Goal: Transaction & Acquisition: Purchase product/service

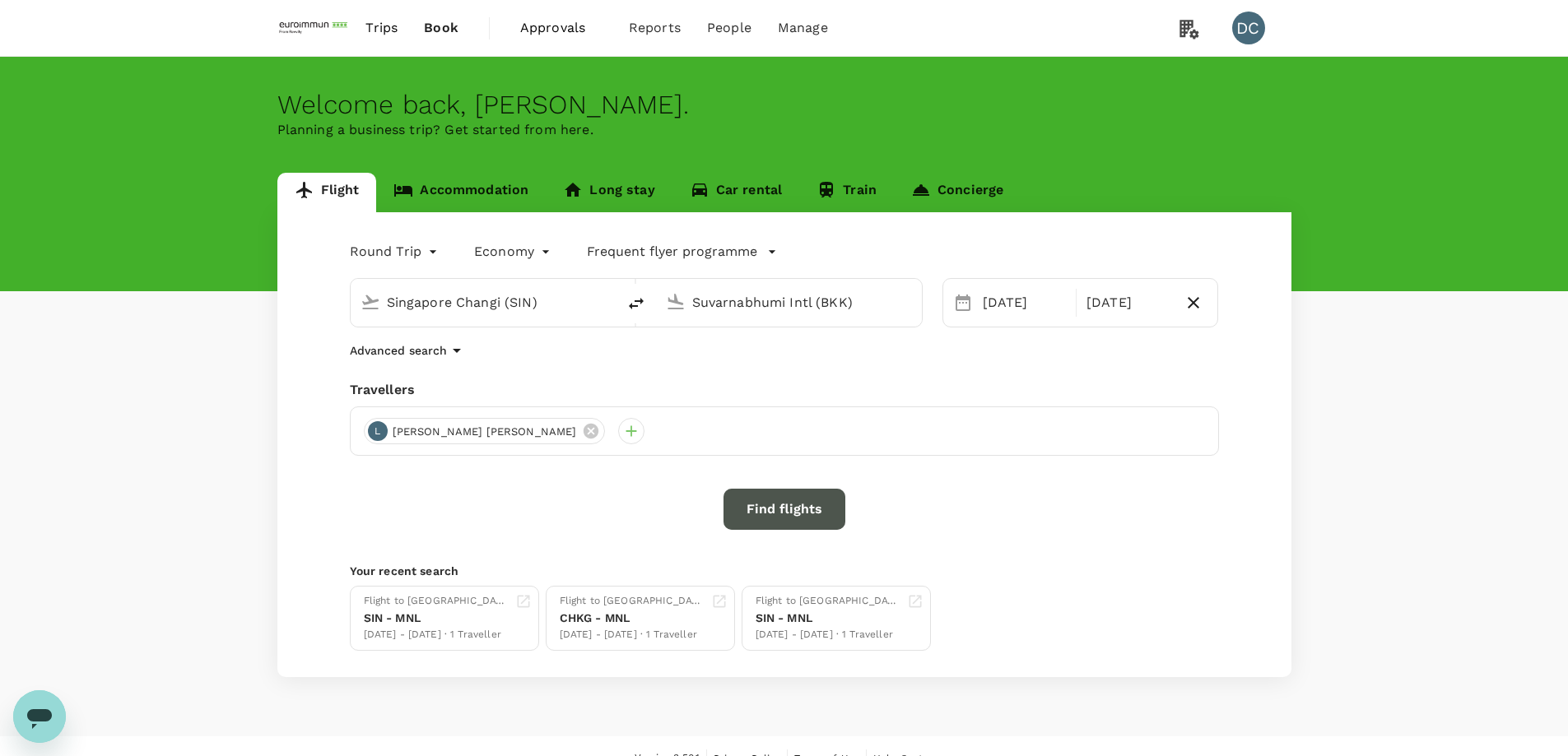
click at [747, 519] on button "Find flights" at bounding box center [784, 509] width 121 height 41
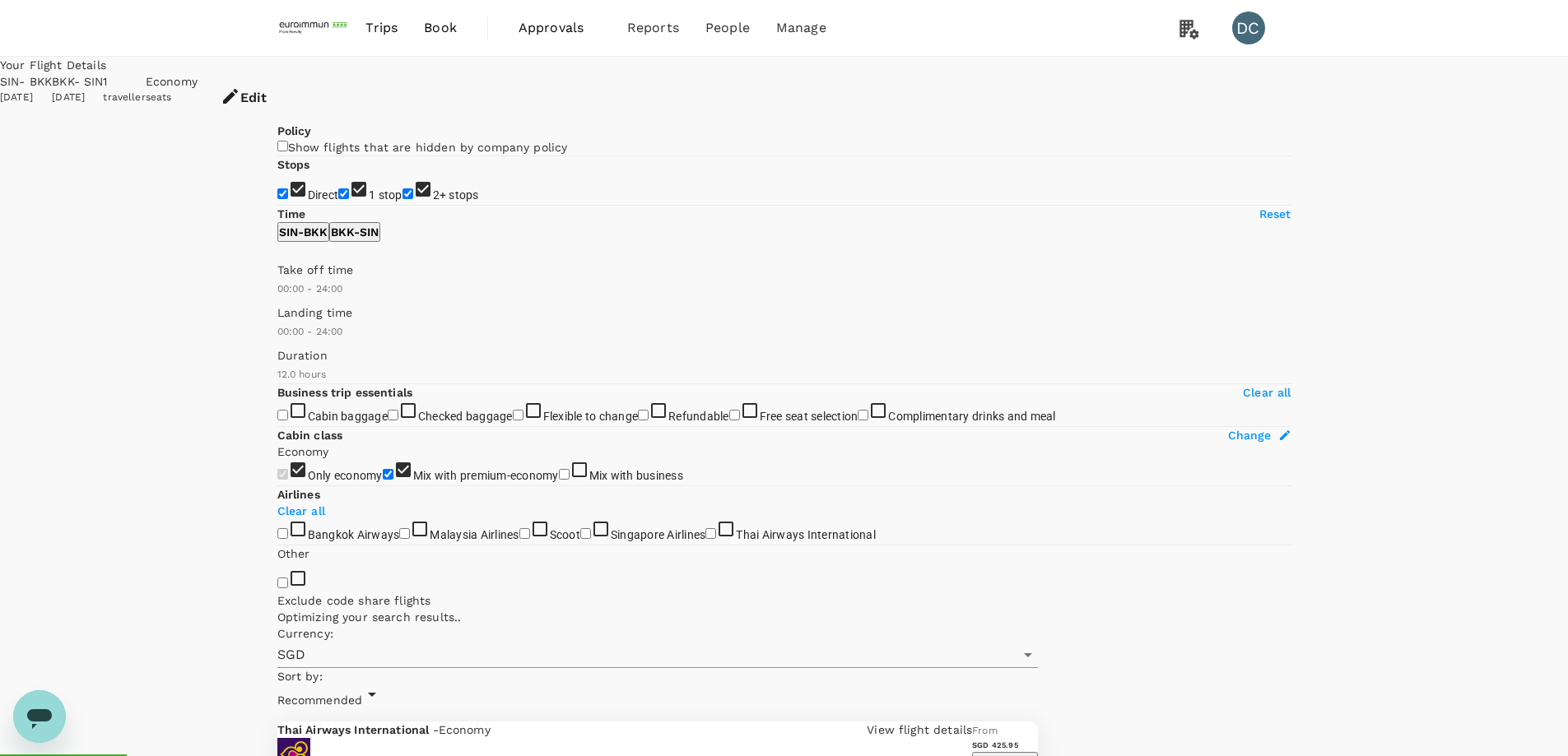
type input "1475"
click at [403, 199] on input "2+ stops" at bounding box center [408, 194] width 10 height 10
checkbox input "false"
click at [338, 199] on input "1 stop" at bounding box center [343, 194] width 10 height 10
checkbox input "false"
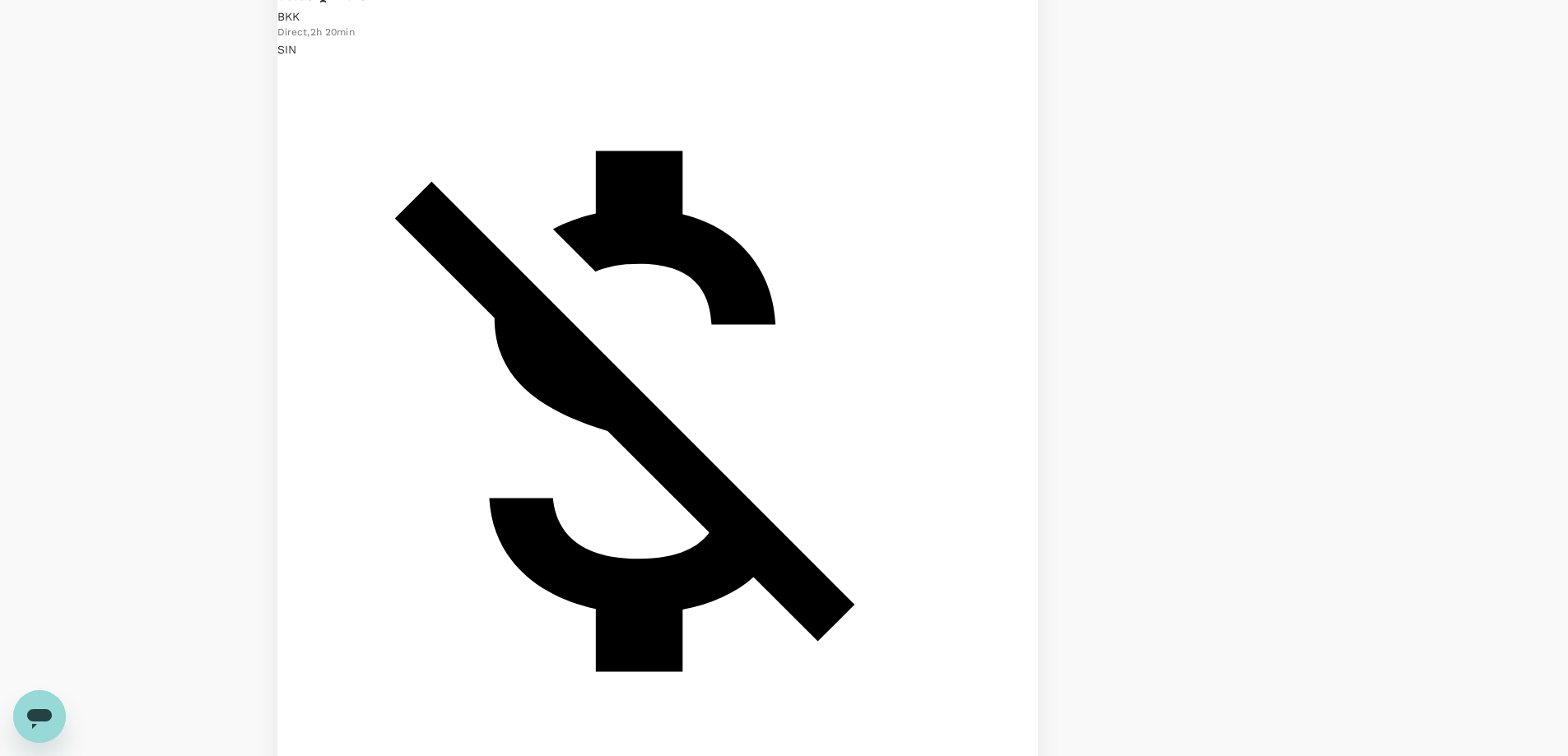
scroll to position [905, 0]
checkbox input "true"
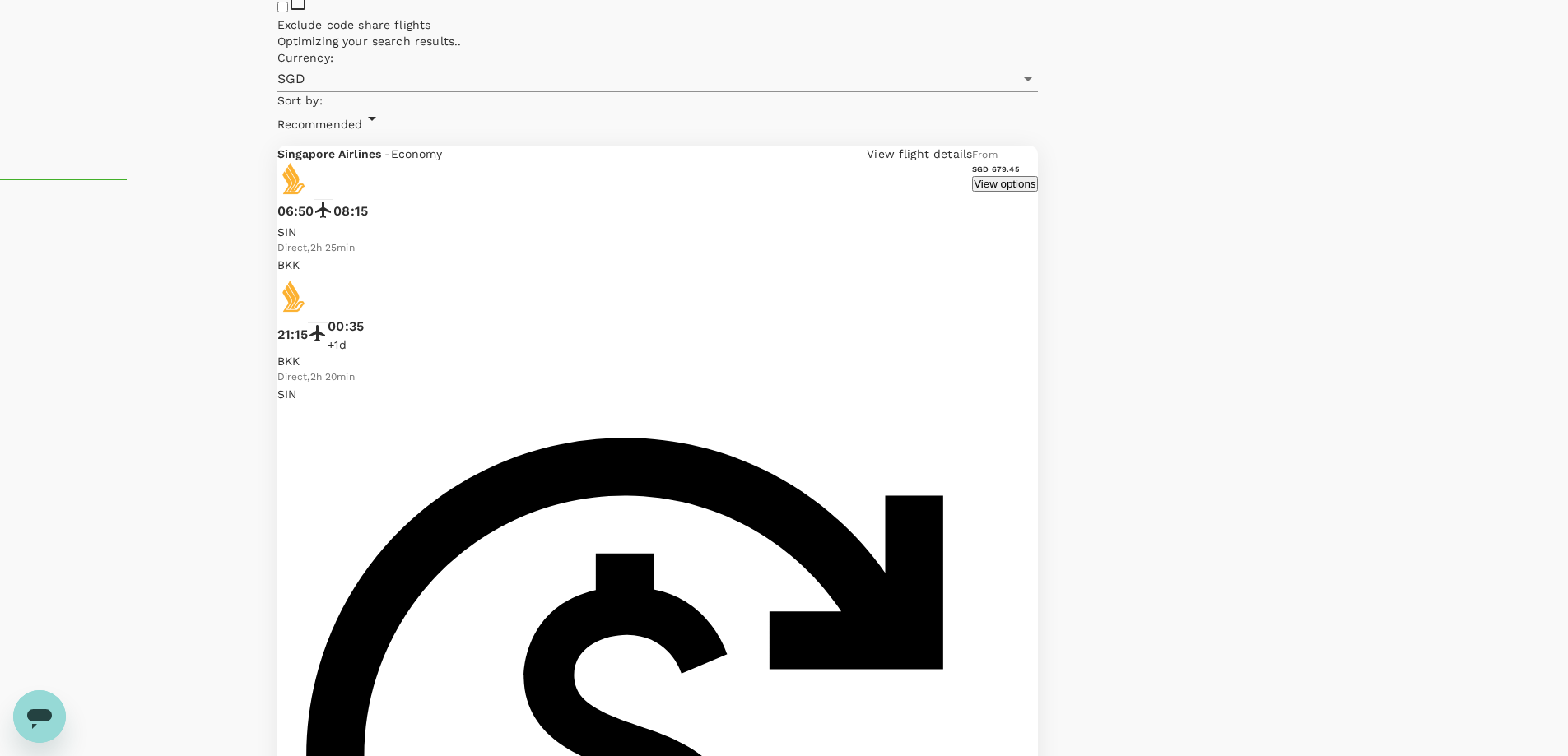
scroll to position [164, 0]
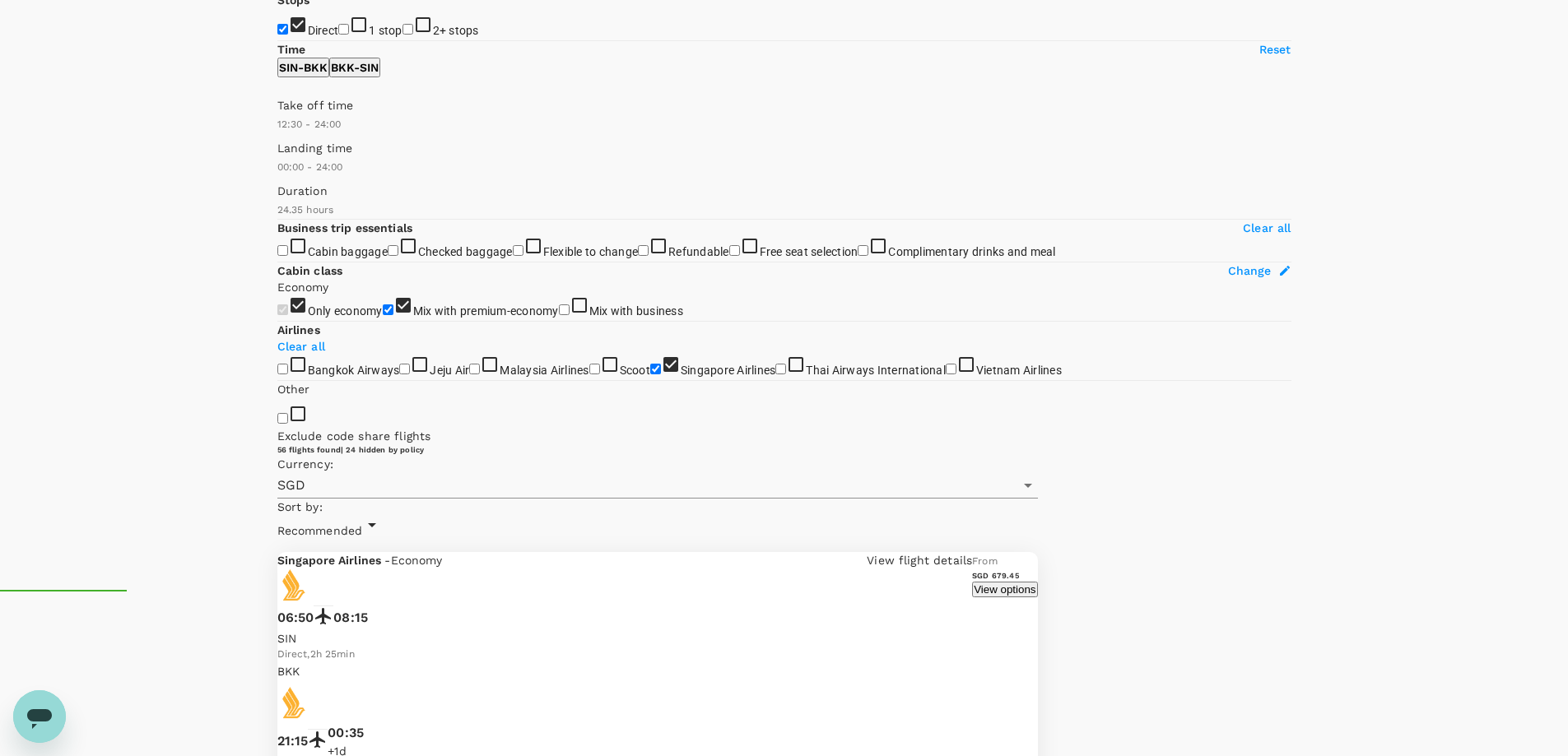
type input "780"
drag, startPoint x: 282, startPoint y: 320, endPoint x: 413, endPoint y: 318, distance: 131.0
click at [278, 134] on span at bounding box center [278, 134] width 0 height 0
checkbox input "false"
checkbox input "true"
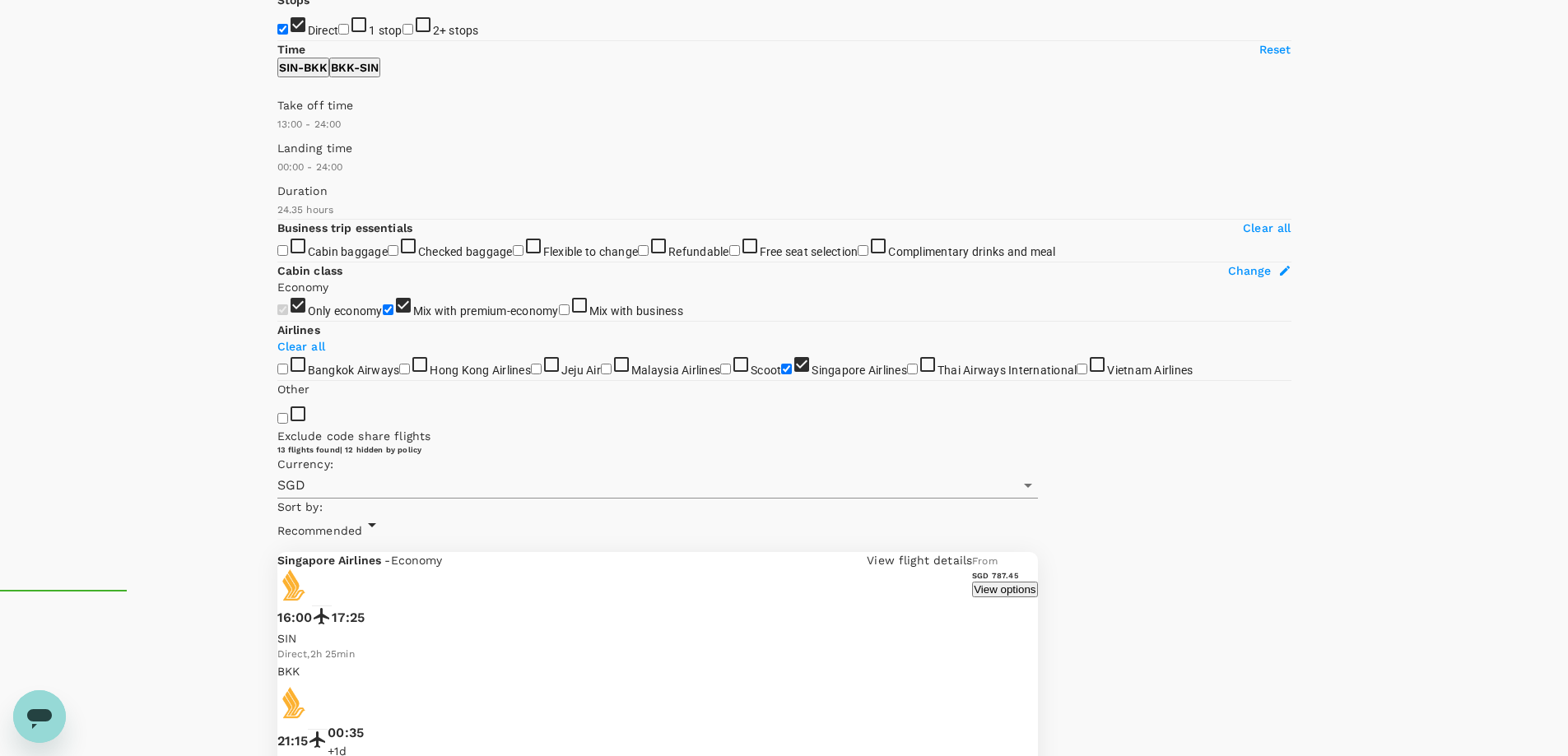
click at [380, 78] on button "BKK - SIN" at bounding box center [355, 67] width 51 height 20
type input "810"
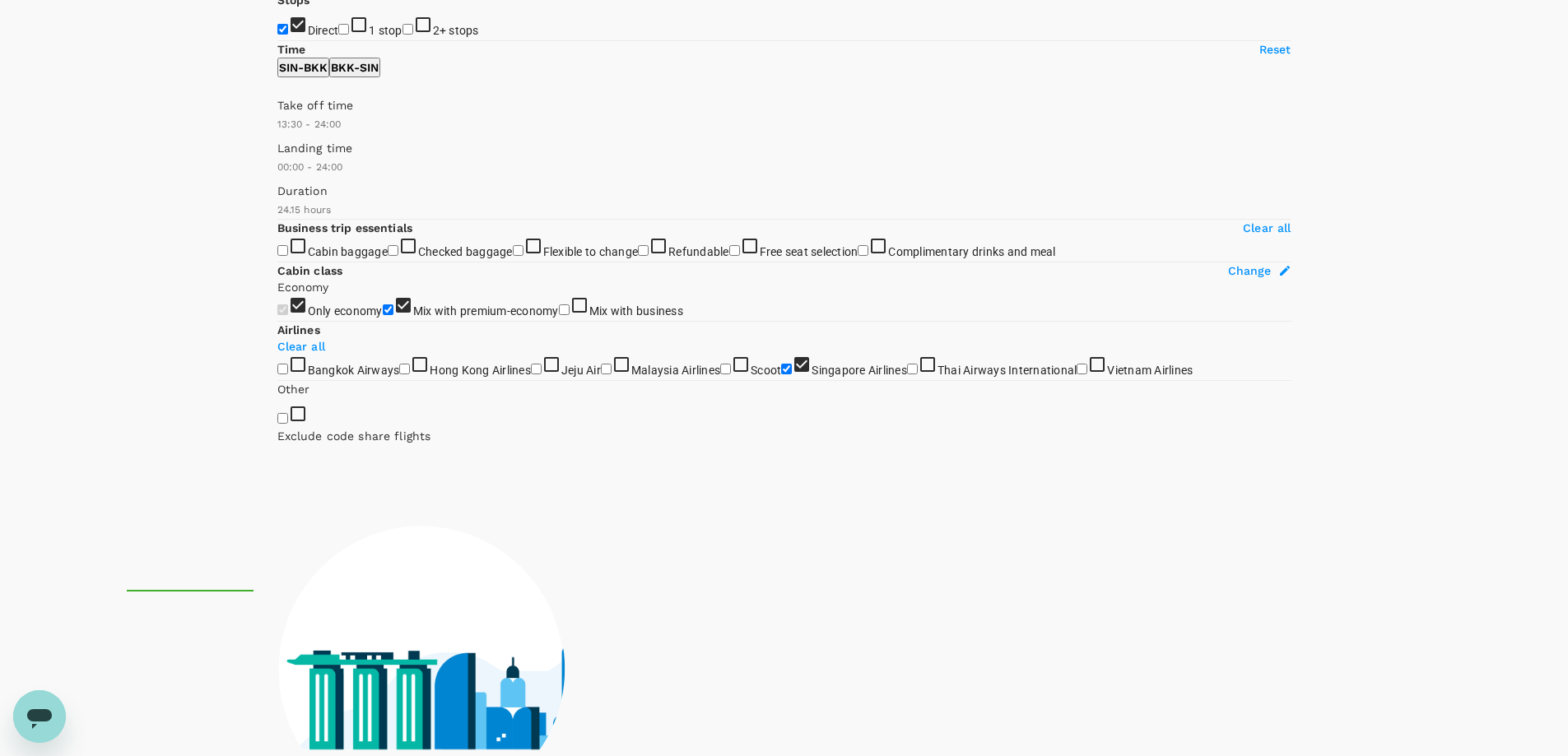
drag, startPoint x: 271, startPoint y: 322, endPoint x: 418, endPoint y: 333, distance: 147.4
click at [278, 134] on span at bounding box center [278, 134] width 0 height 0
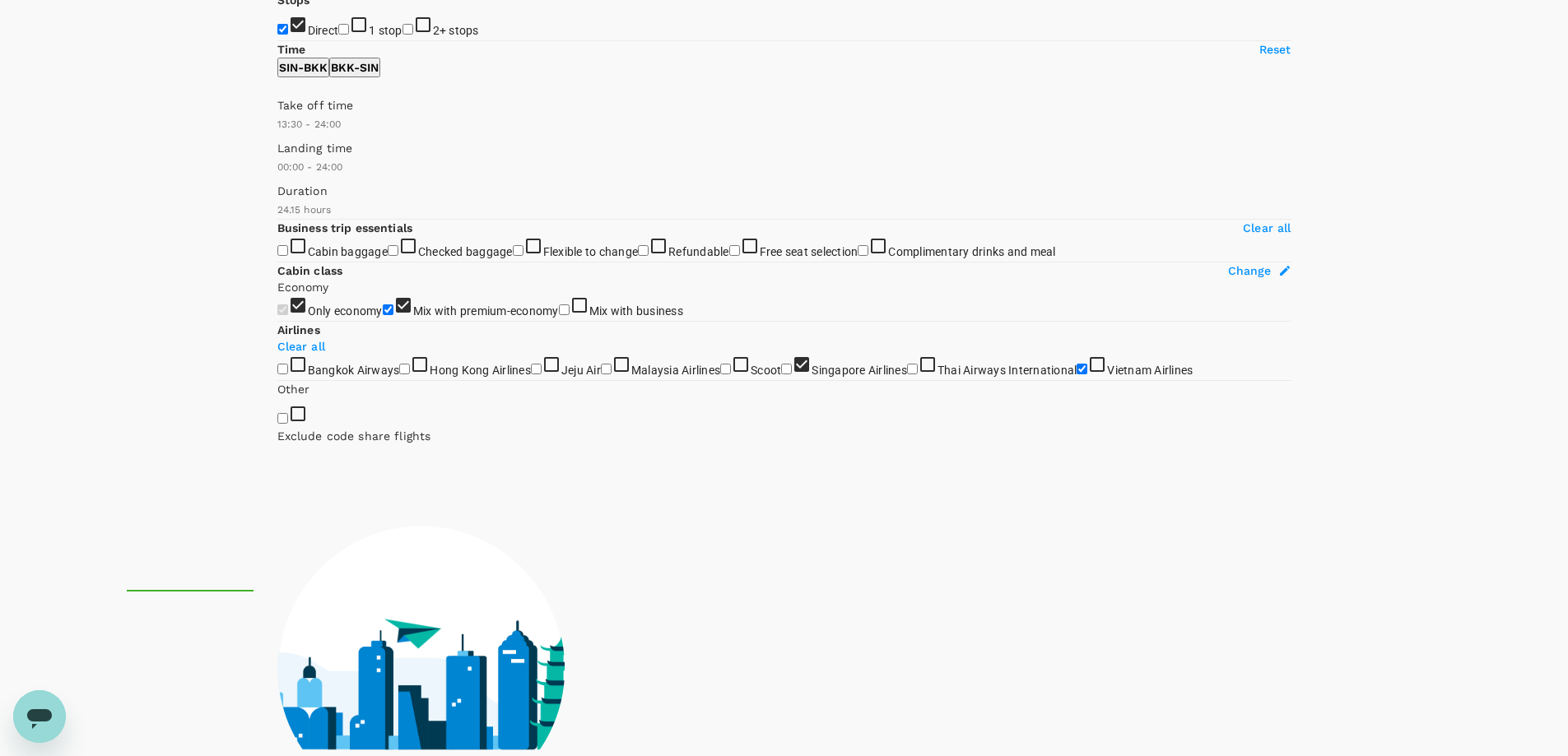
checkbox input "false"
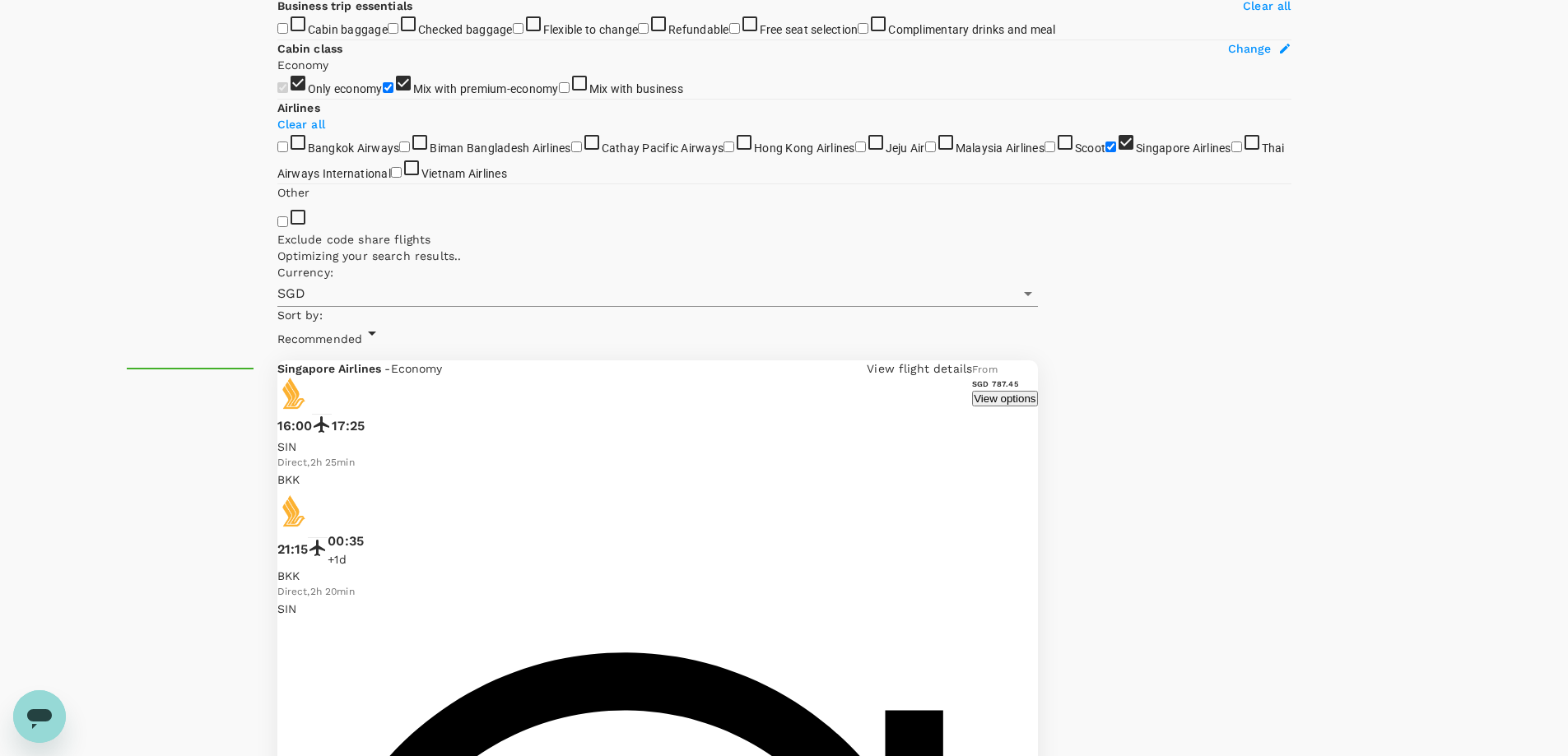
scroll to position [247, 0]
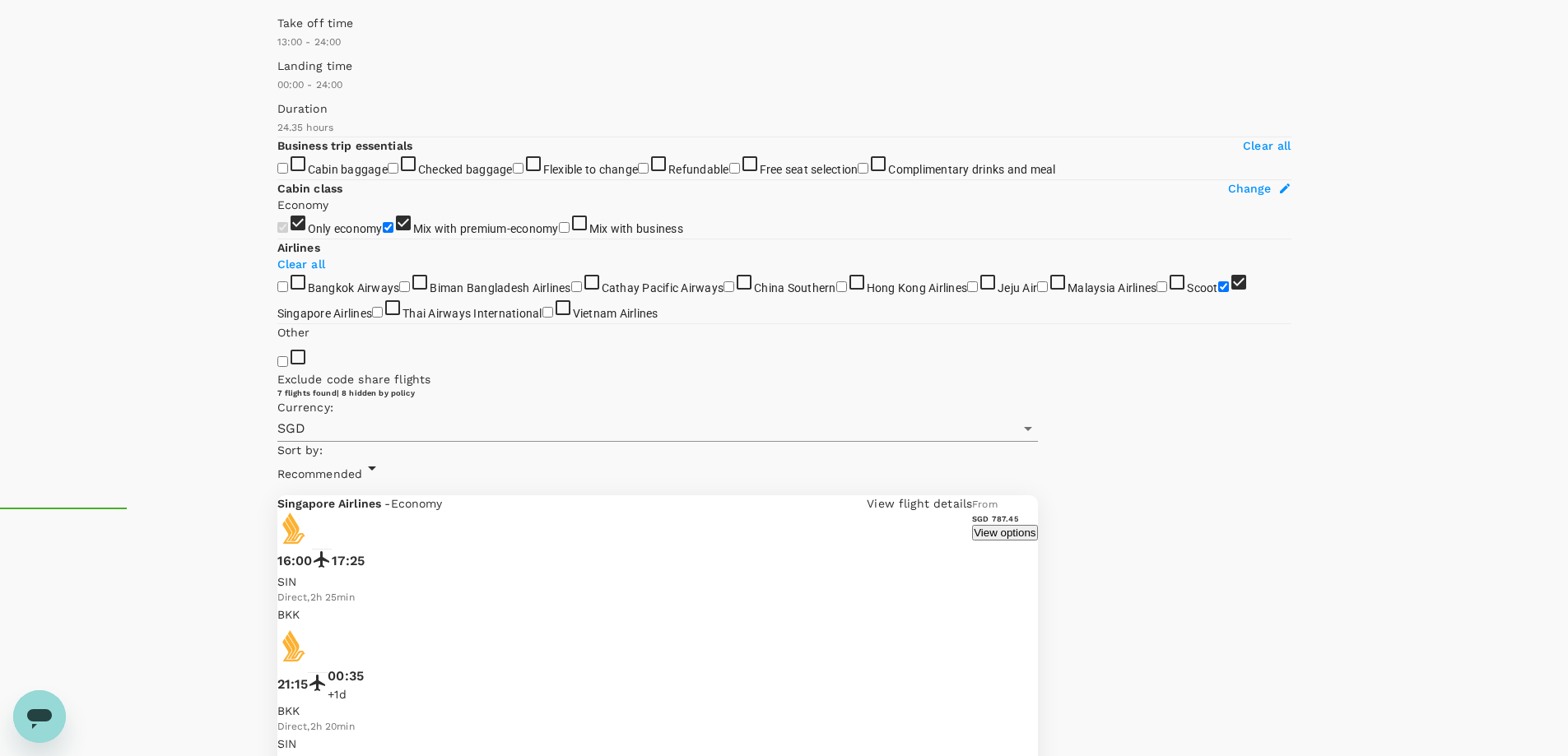
checkbox input "false"
checkbox input "true"
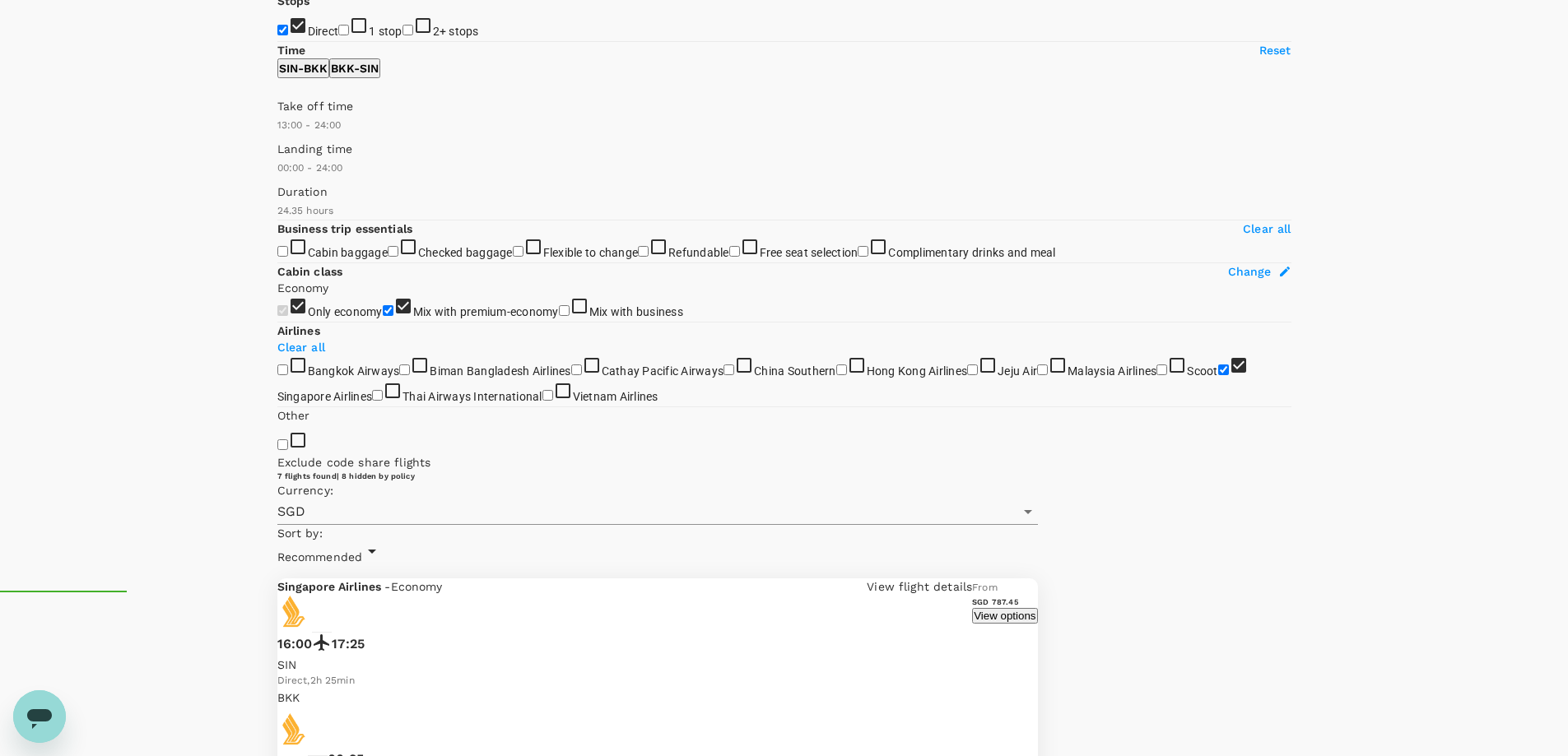
scroll to position [0, 0]
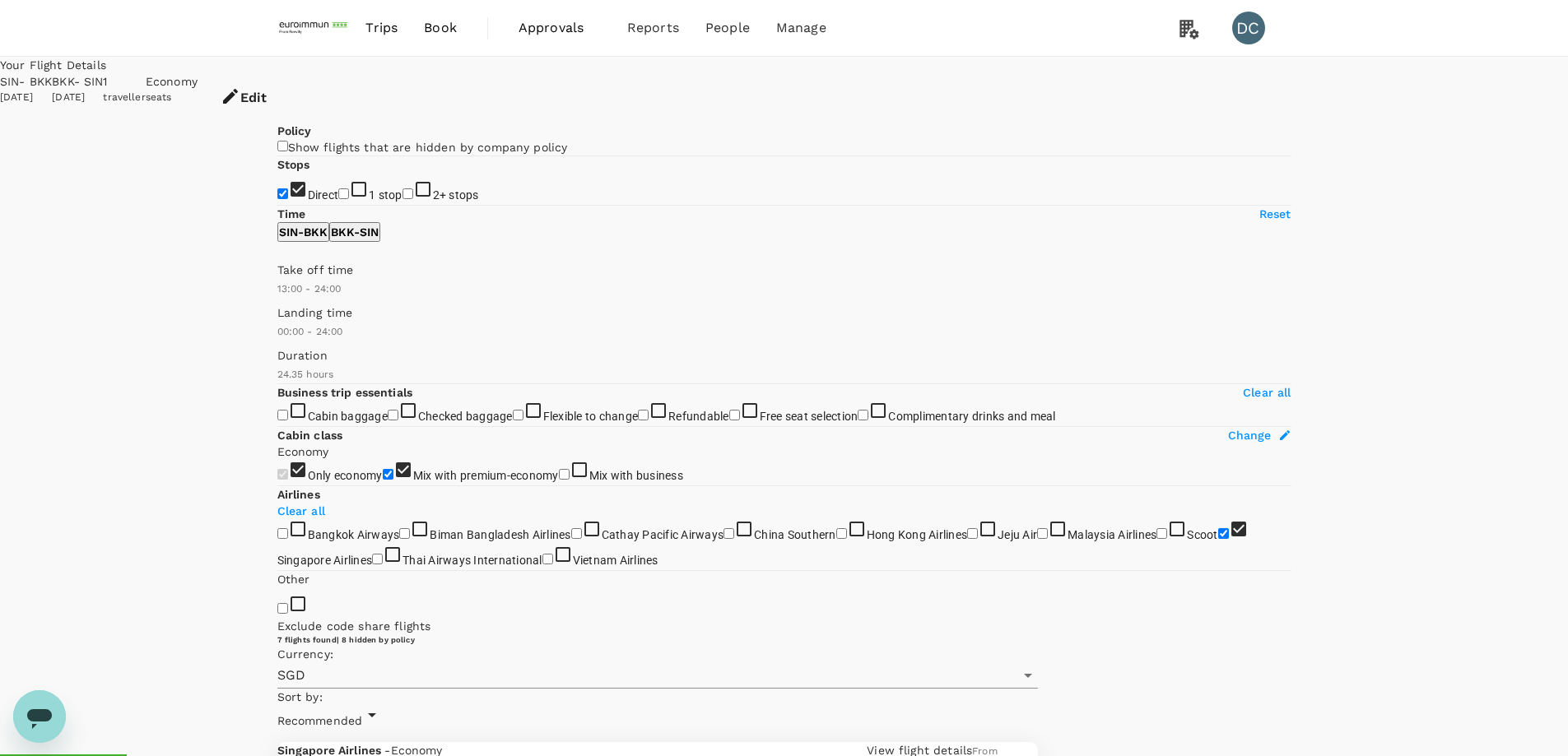
click at [379, 240] on p "BKK - SIN" at bounding box center [355, 231] width 48 height 17
type input "570"
drag, startPoint x: 413, startPoint y: 485, endPoint x: 379, endPoint y: 490, distance: 34.4
click at [278, 298] on span at bounding box center [278, 298] width 0 height 0
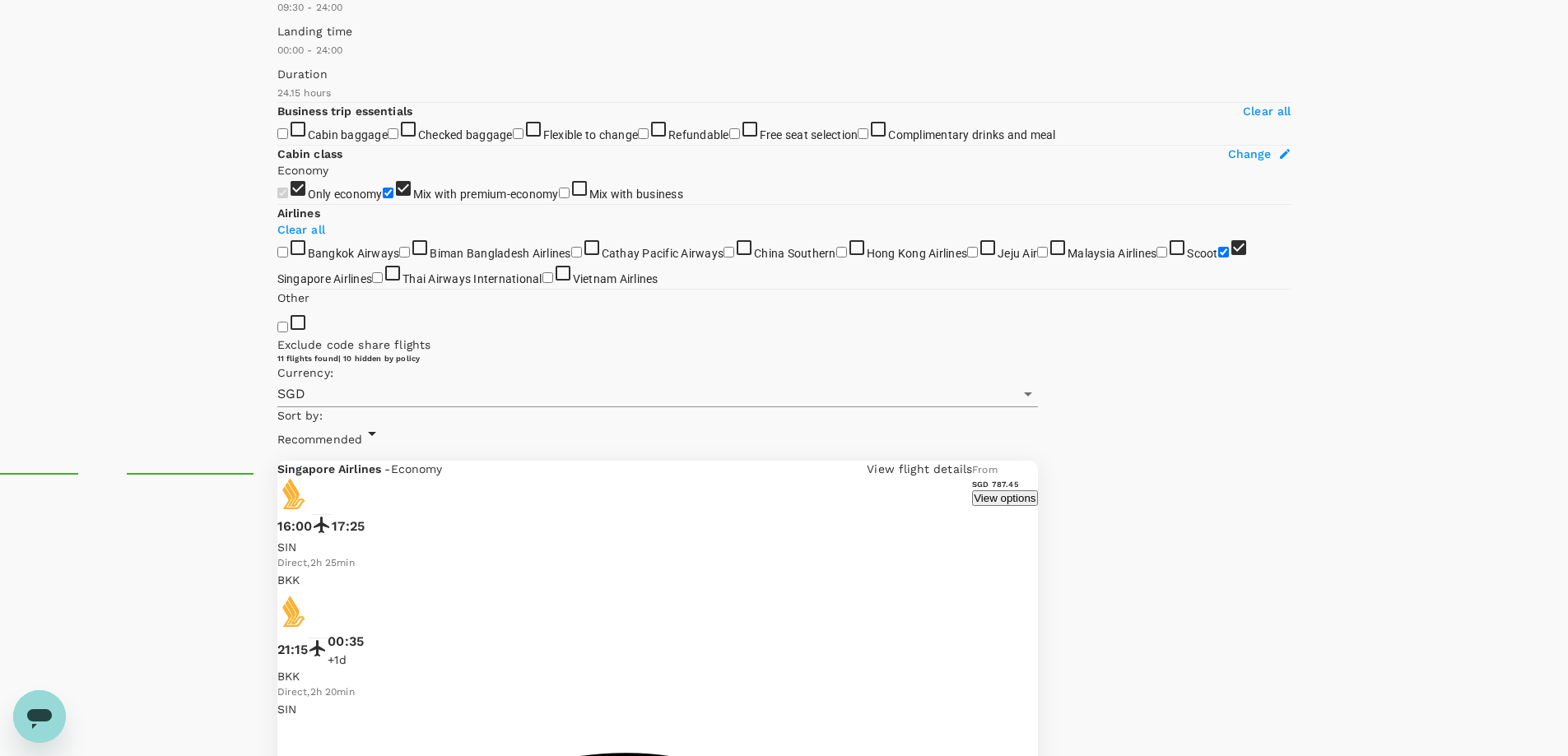
scroll to position [372, 0]
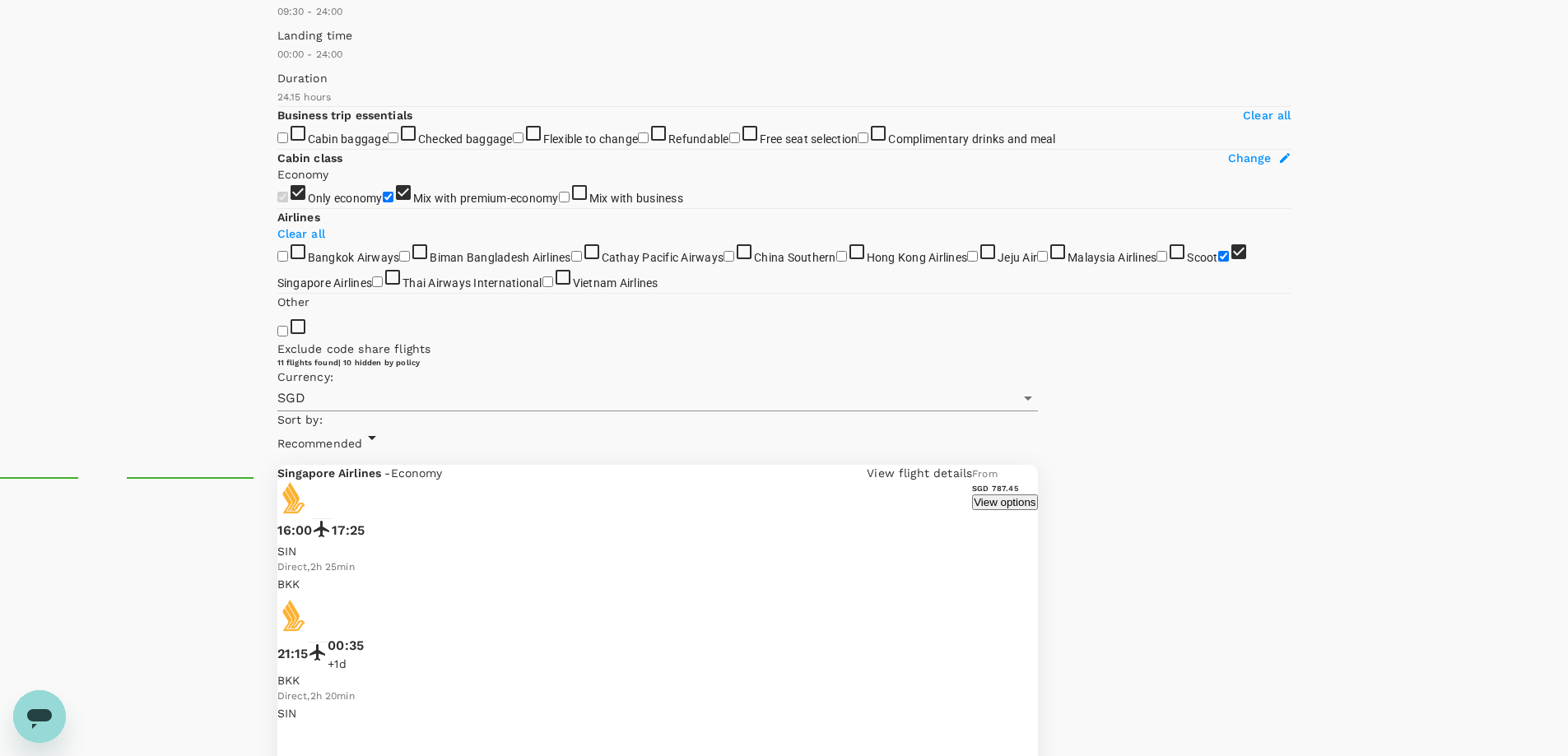
scroll to position [43, 0]
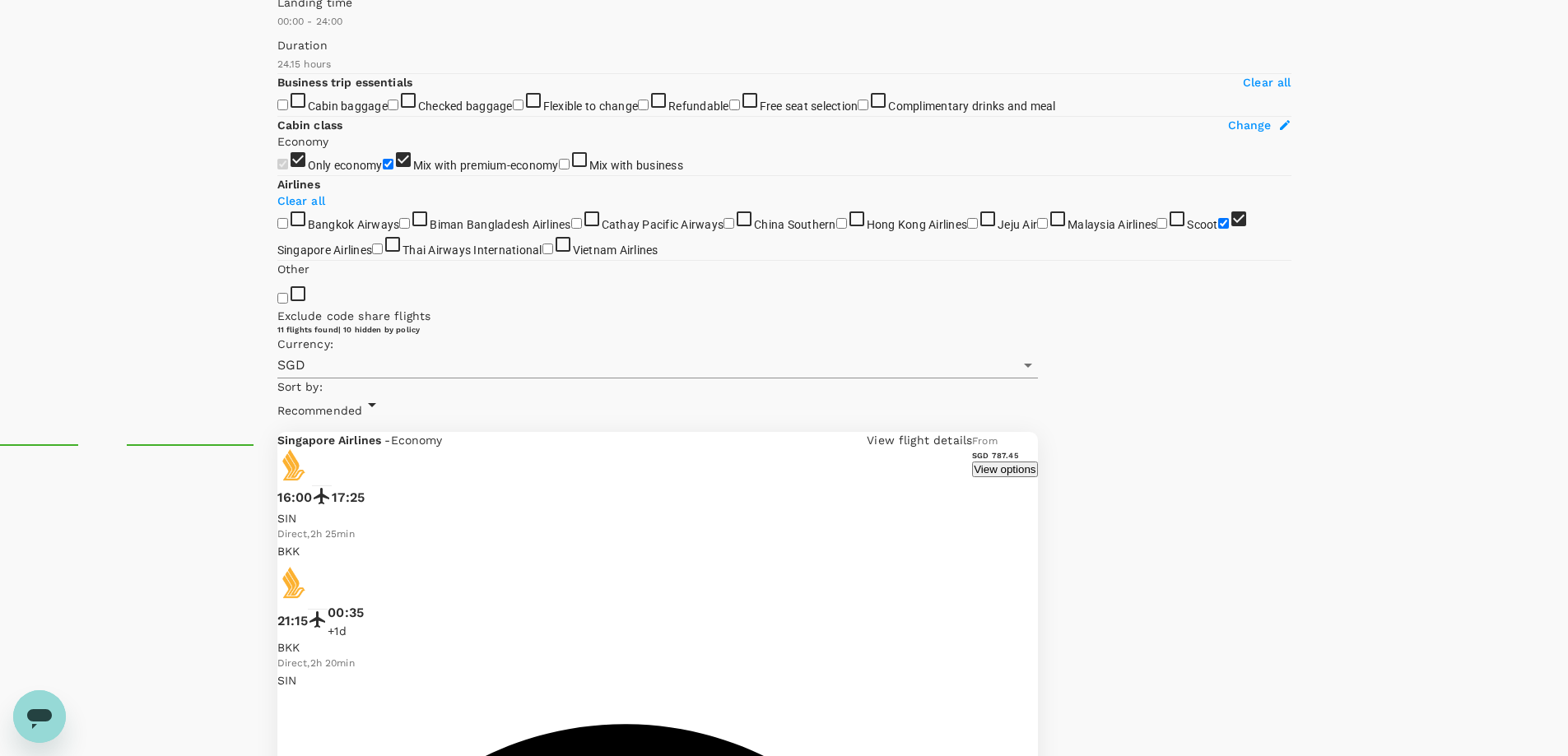
scroll to position [372, 0]
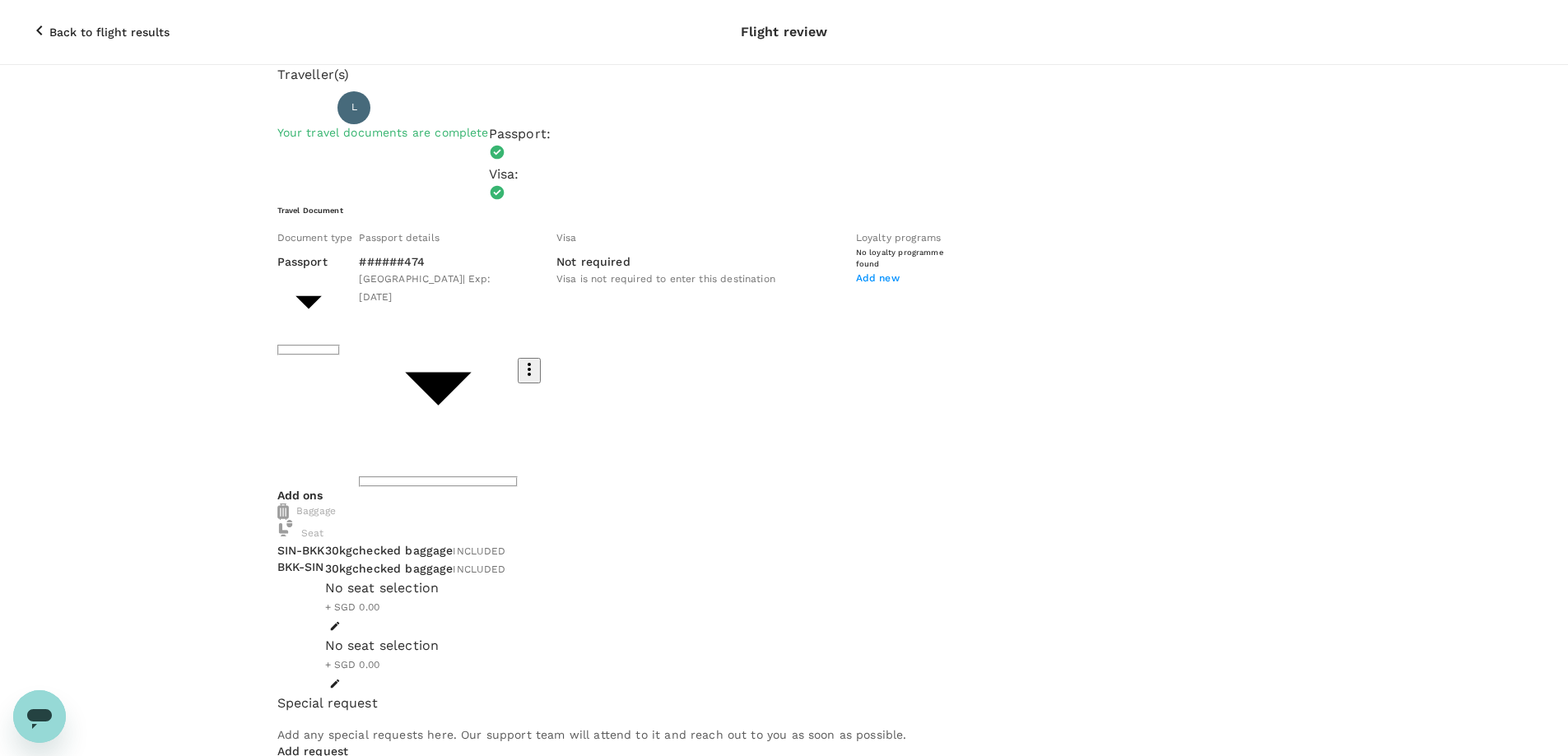
click at [1559, 22] on icon "close" at bounding box center [1569, 11] width 20 height 20
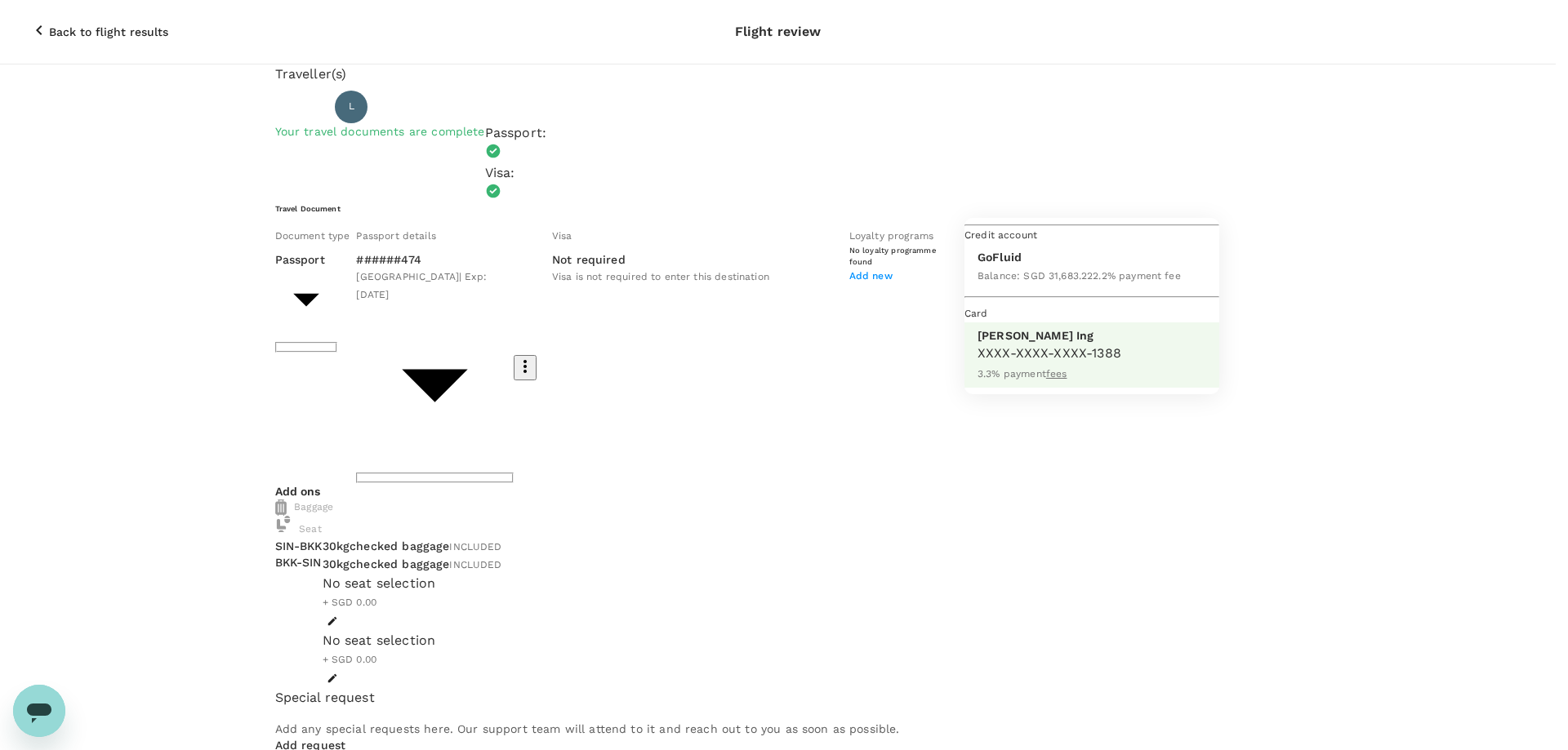
click at [1048, 281] on span "Balance : SGD 31,683.22" at bounding box center [1034, 275] width 115 height 11
type input "9ae08bde-94be-4a60-86d8-4726f2345b2b"
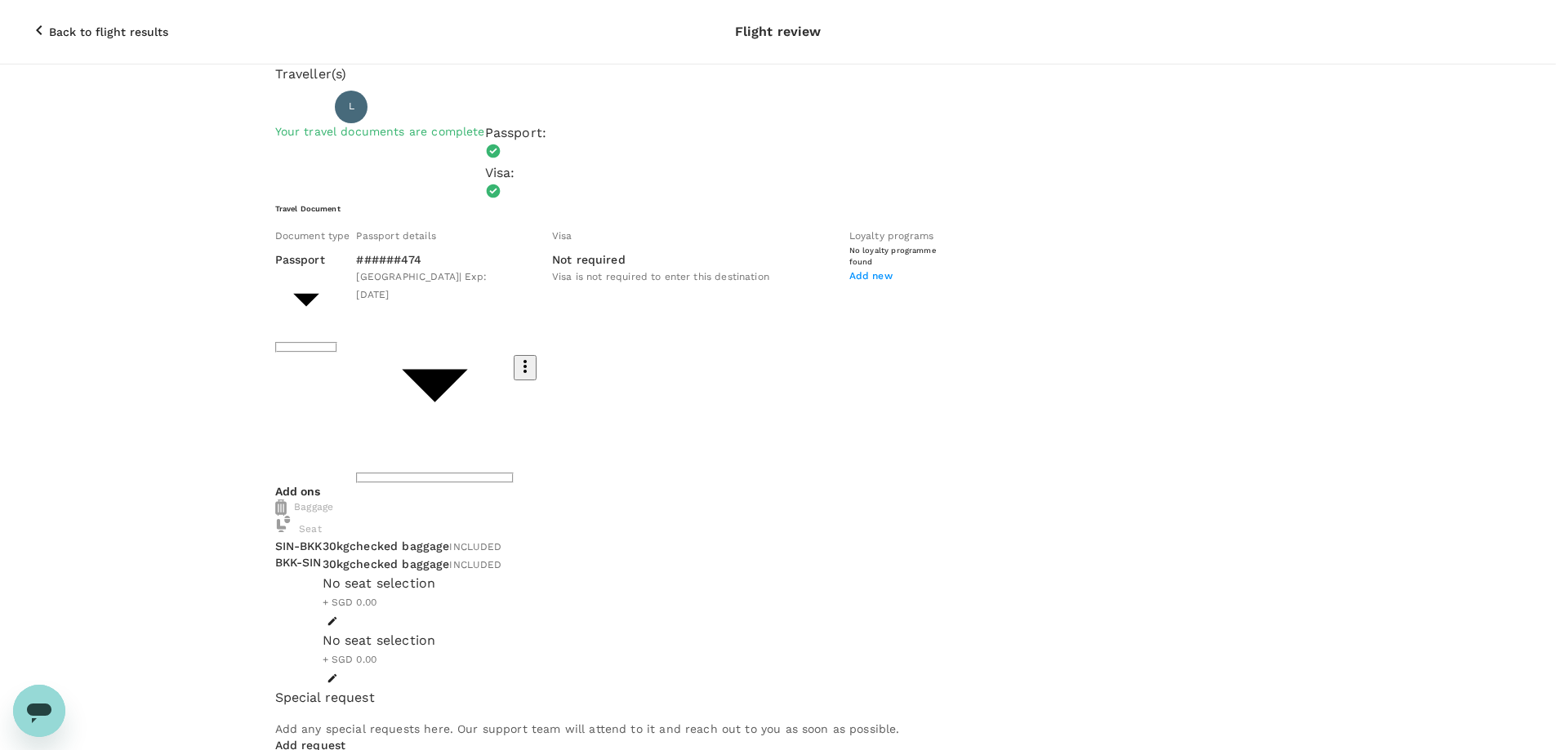
scroll to position [236, 0]
click at [1546, 22] on icon "close" at bounding box center [1556, 11] width 20 height 20
